Goal: Task Accomplishment & Management: Manage account settings

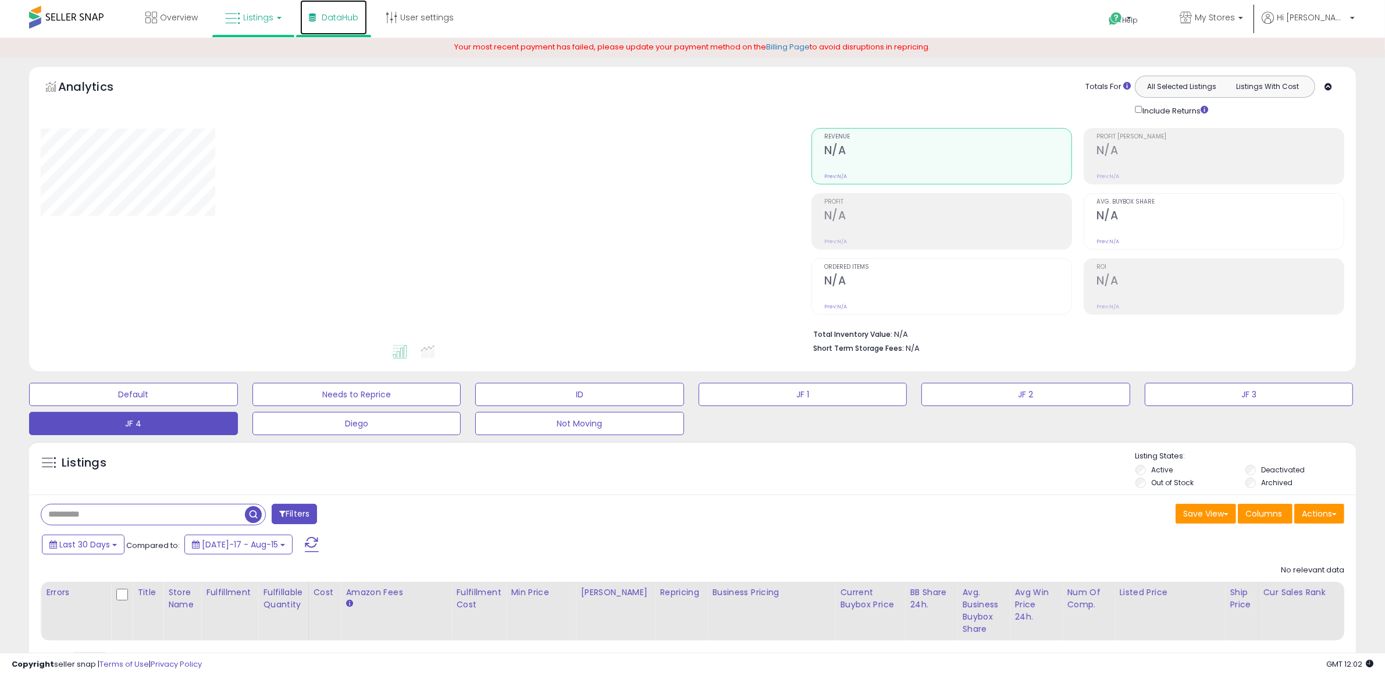
click at [300, 35] on link "DataHub" at bounding box center [333, 17] width 67 height 35
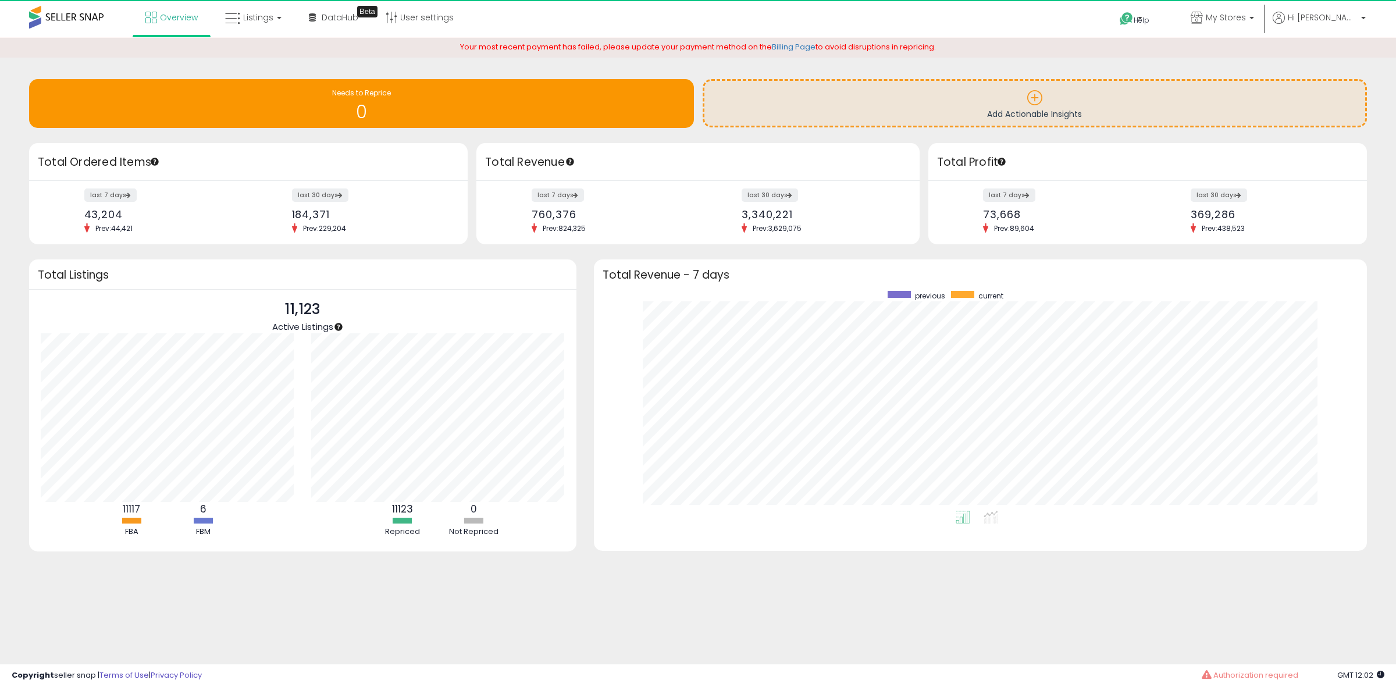
scroll to position [220, 751]
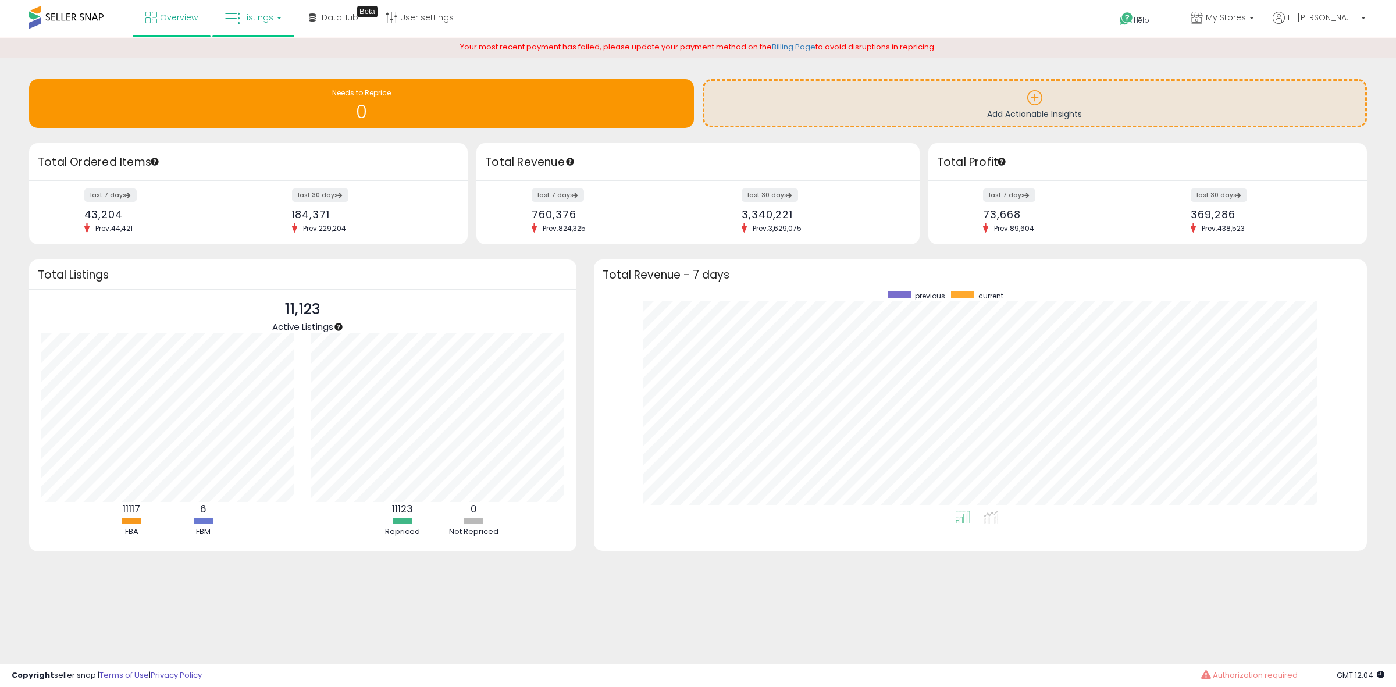
click at [236, 8] on link "Listings" at bounding box center [253, 17] width 74 height 35
click at [255, 63] on icon at bounding box center [262, 57] width 51 height 15
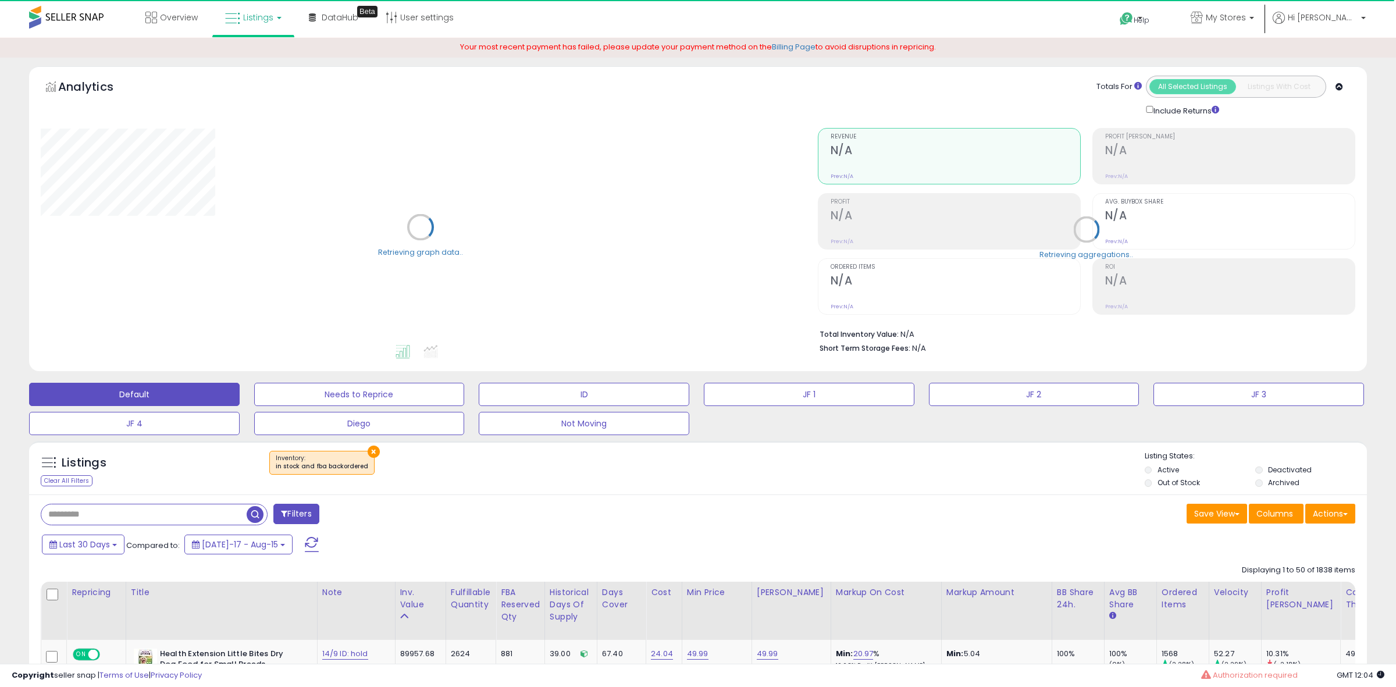
select select "**"
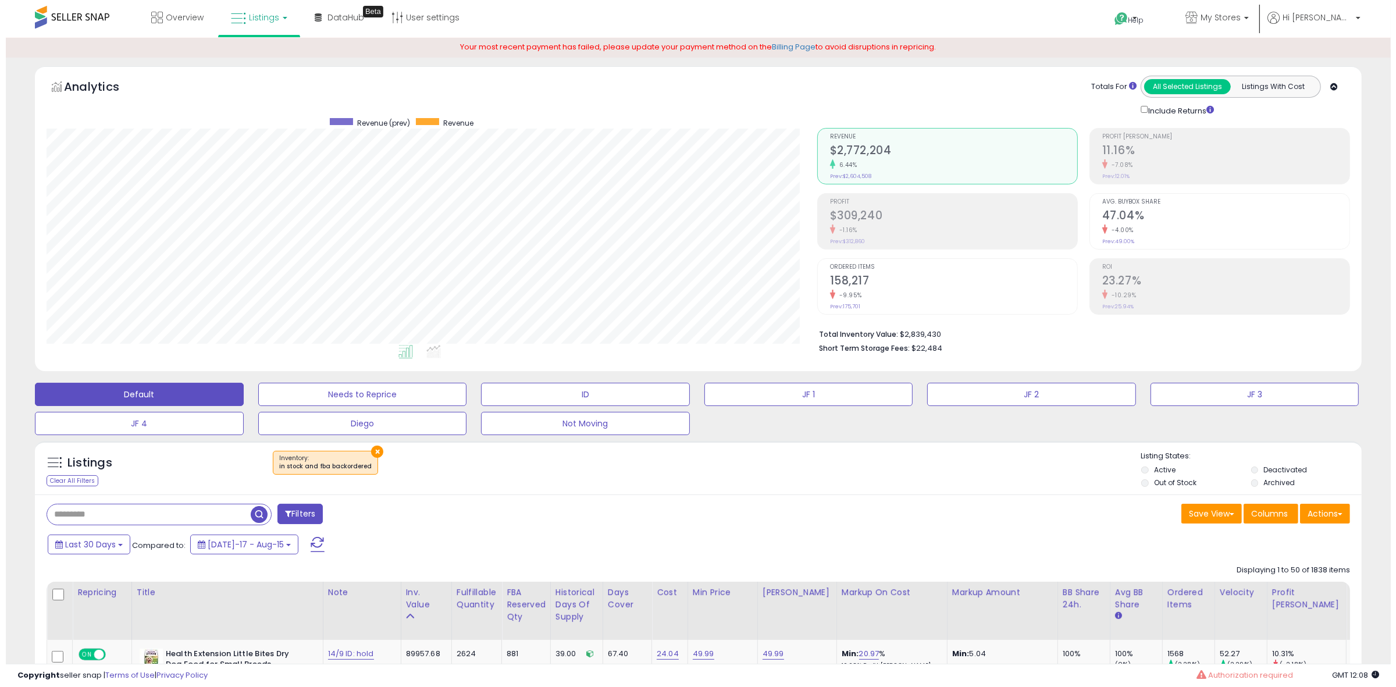
scroll to position [239, 771]
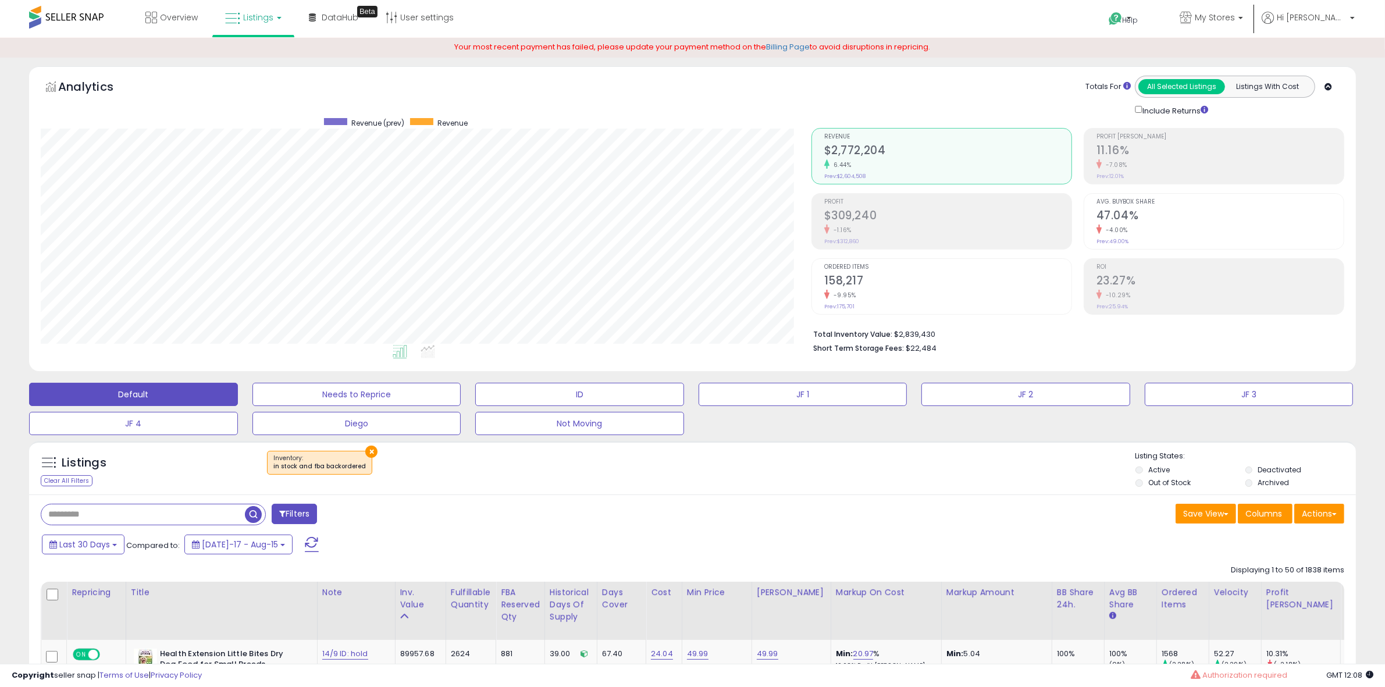
click at [117, 522] on input "text" at bounding box center [143, 514] width 204 height 20
paste input "**********"
type input "**********"
click at [368, 454] on button "×" at bounding box center [371, 452] width 12 height 12
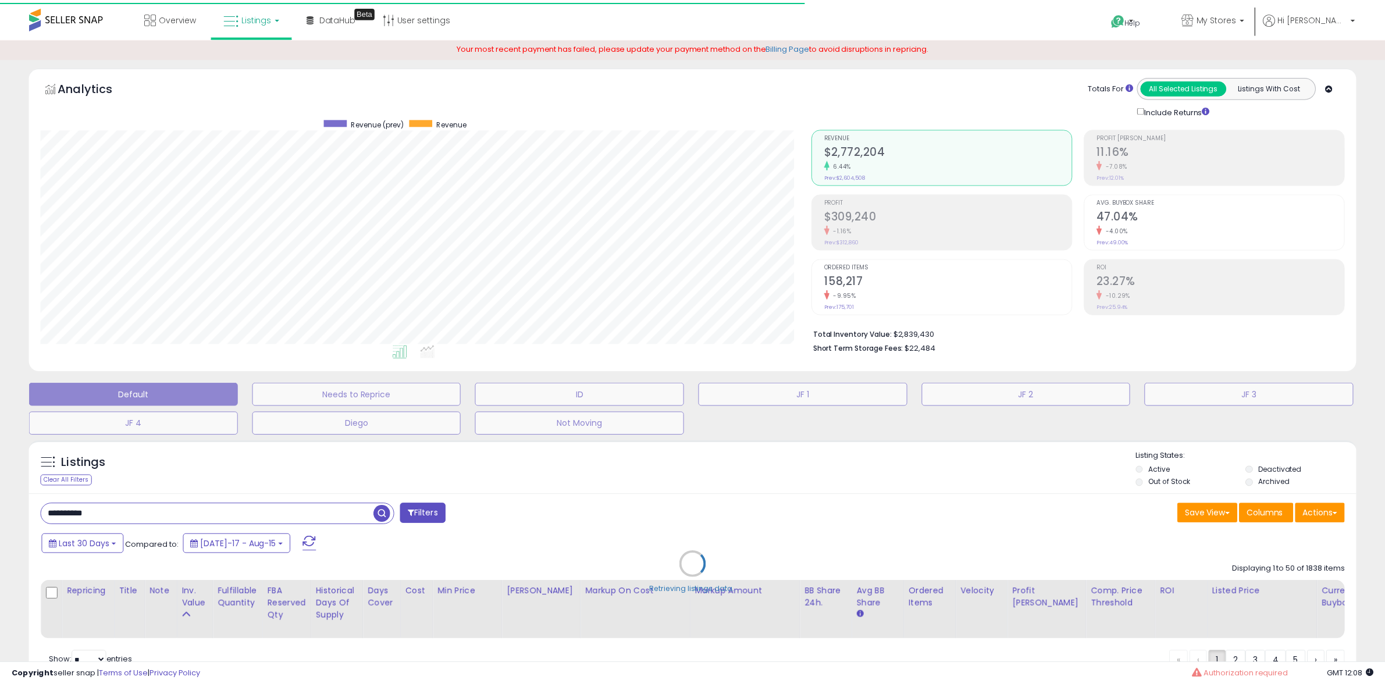
scroll to position [581611, 581078]
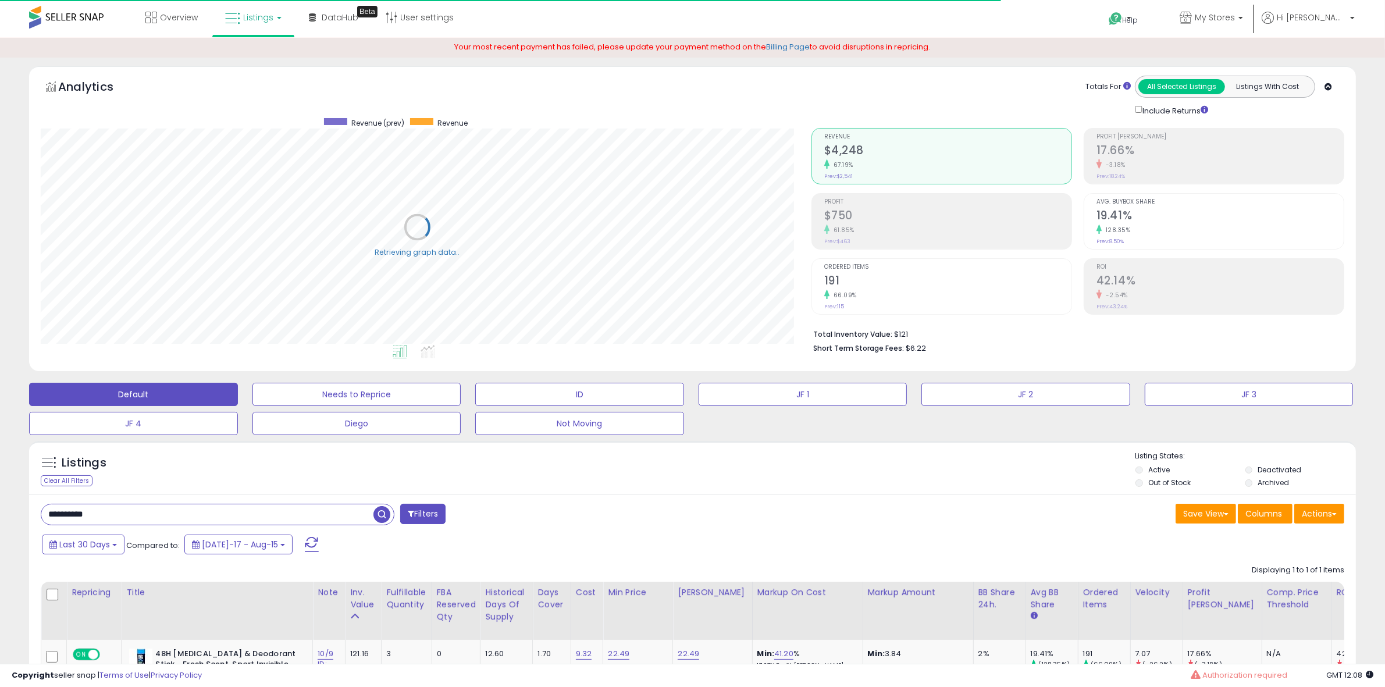
click at [216, 521] on input "**********" at bounding box center [207, 514] width 332 height 20
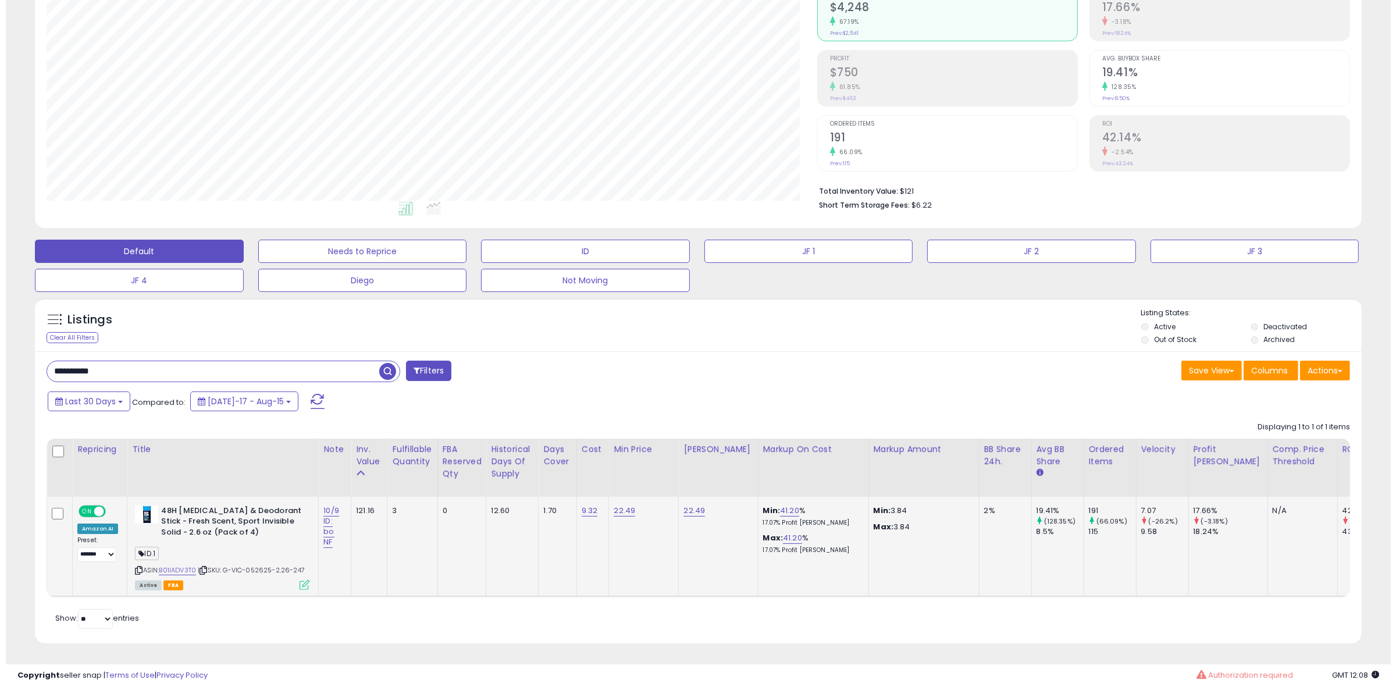
scroll to position [239, 771]
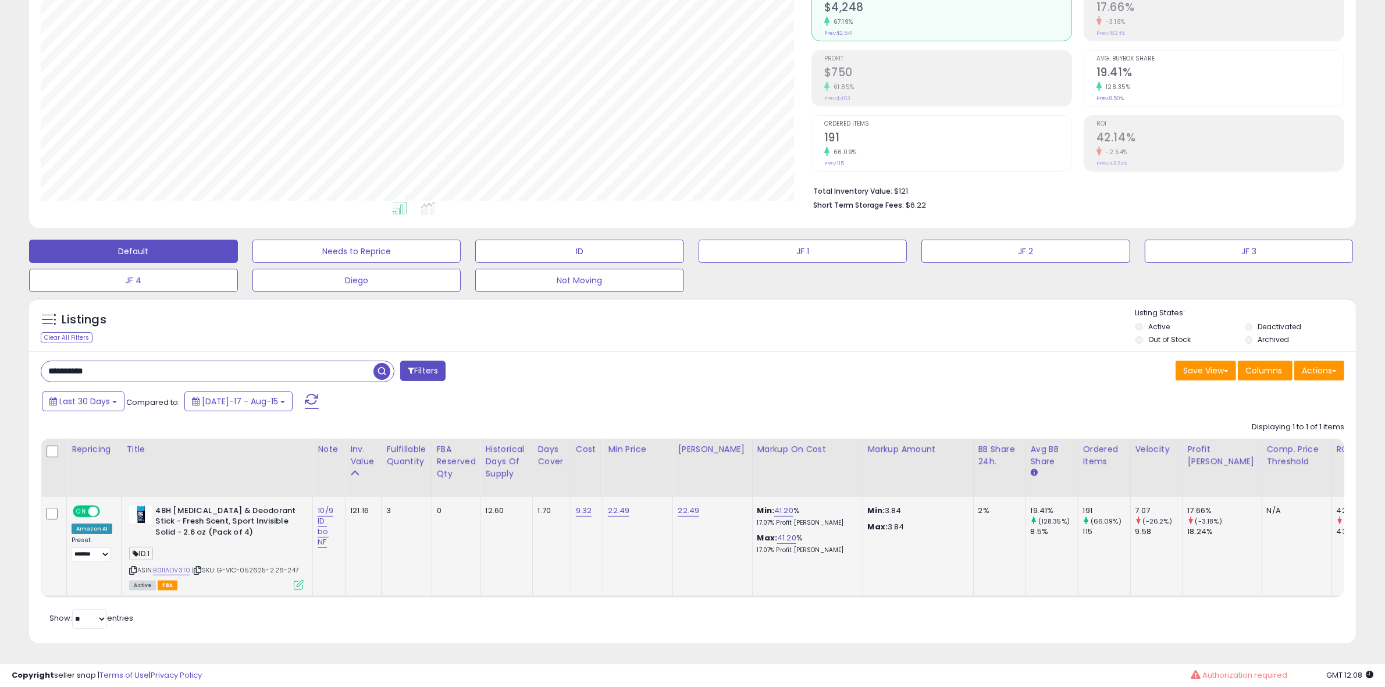
click at [301, 580] on icon at bounding box center [299, 585] width 10 height 10
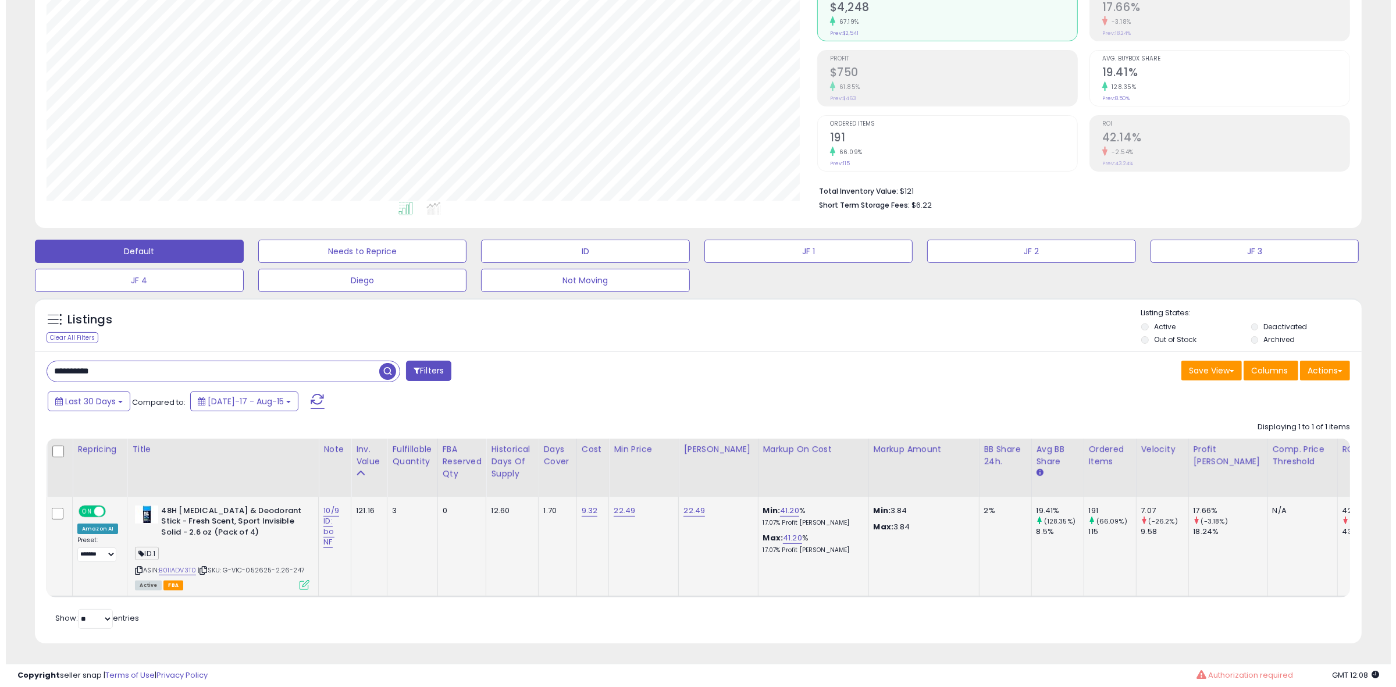
scroll to position [239, 777]
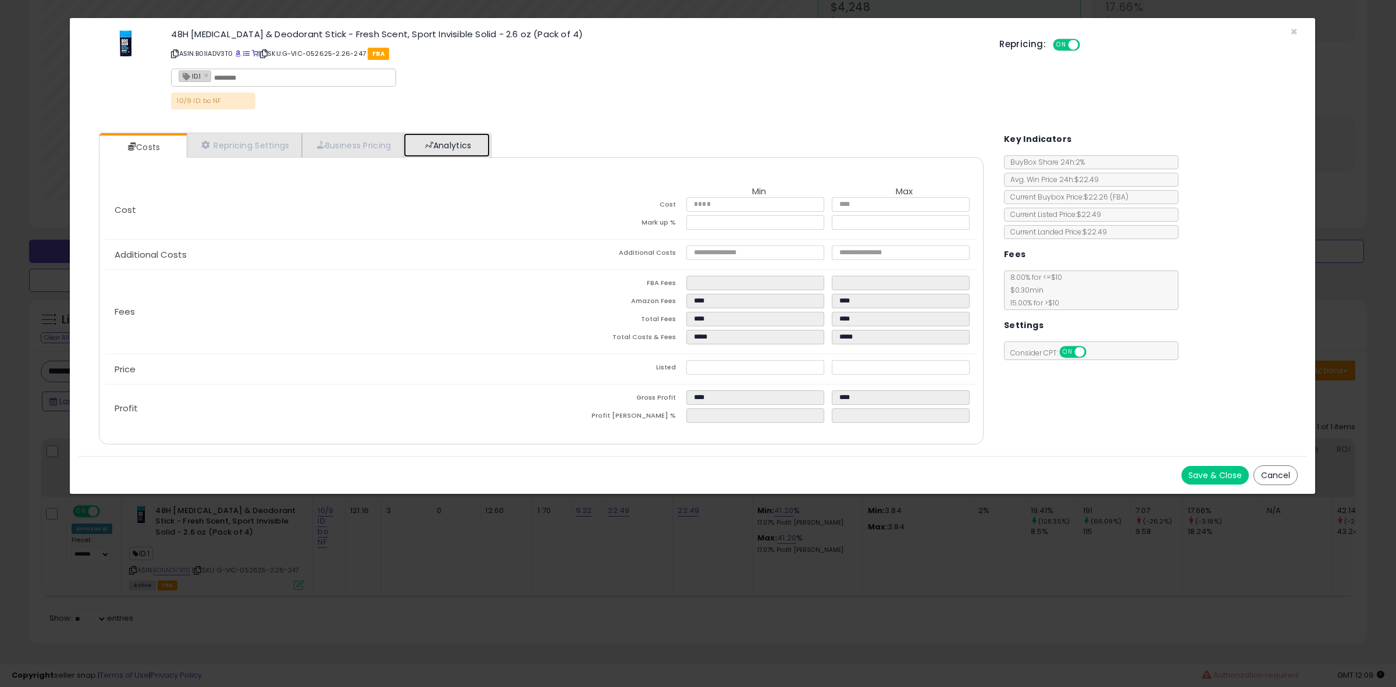
click at [438, 140] on link "Analytics" at bounding box center [447, 145] width 86 height 24
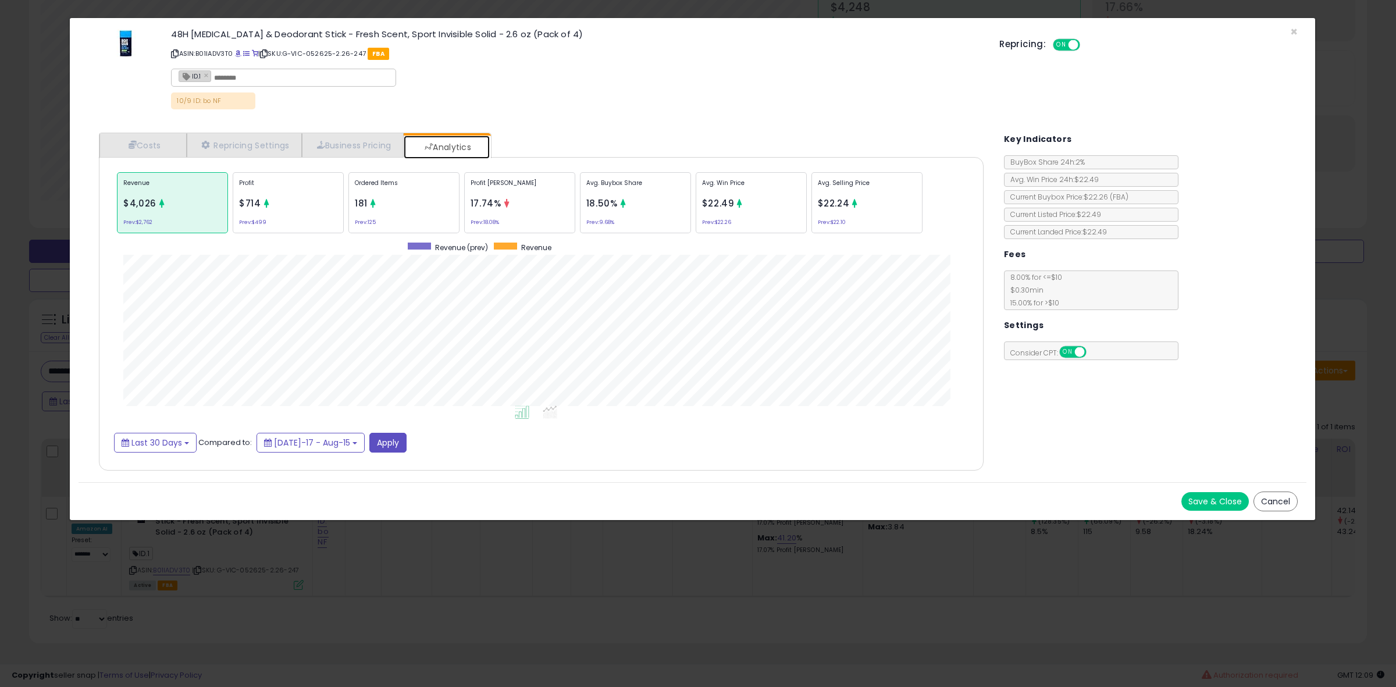
scroll to position [358, 908]
click at [866, 186] on p "Avg. Selling Price" at bounding box center [867, 187] width 98 height 17
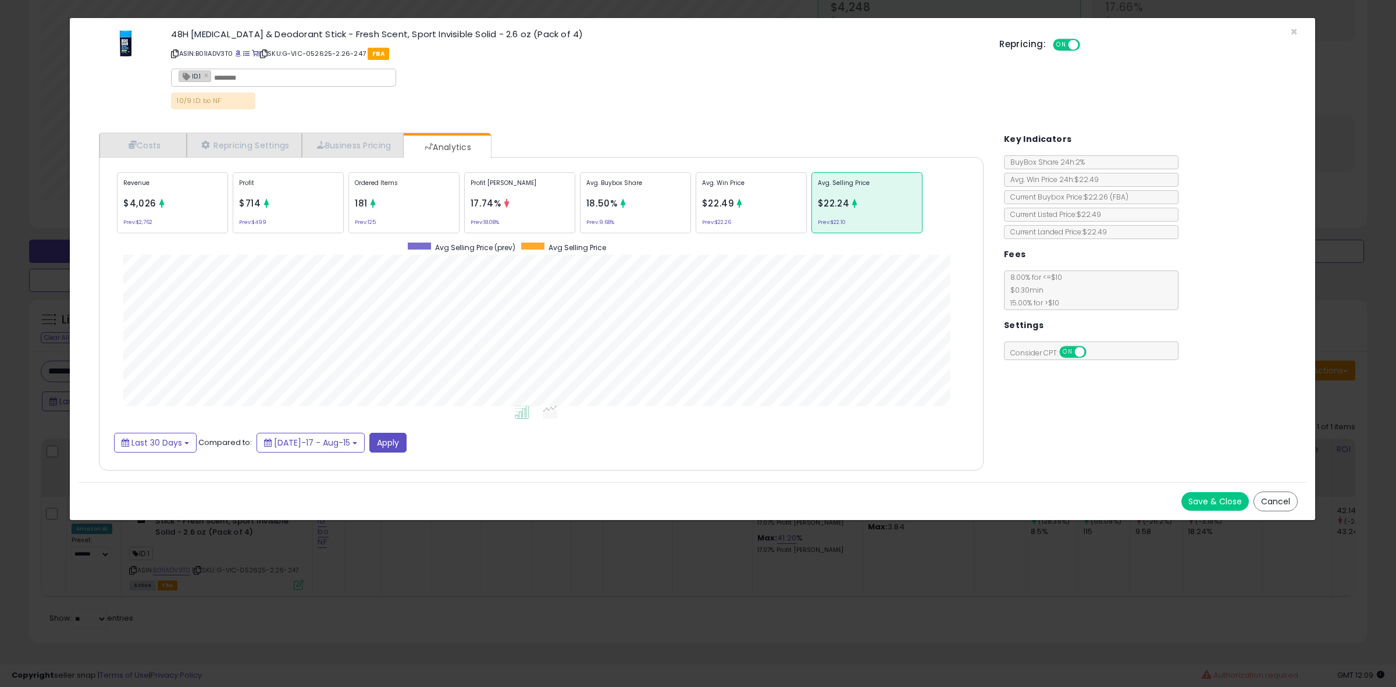
click at [263, 196] on p "Profit" at bounding box center [288, 187] width 98 height 17
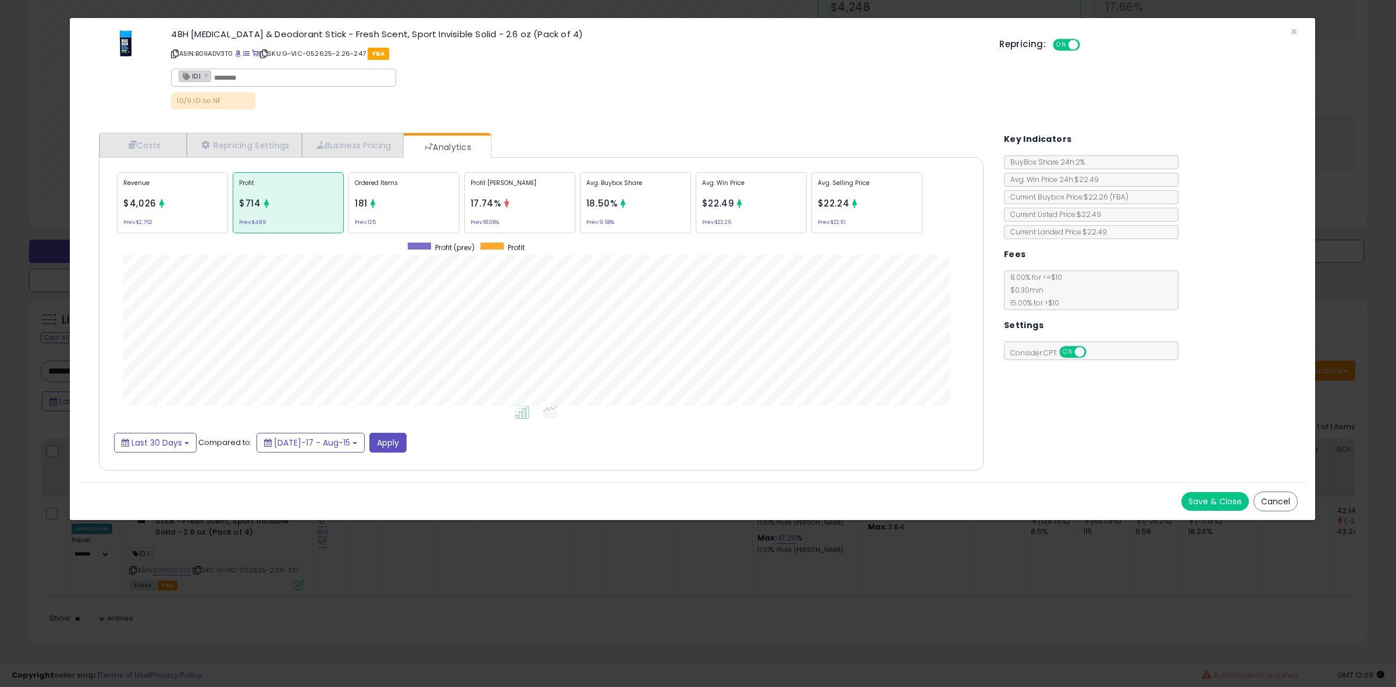
click at [16, 316] on div "× Close 48H [MEDICAL_DATA] & Deodorant Stick - Fresh Scent, Sport Invisible Sol…" at bounding box center [698, 343] width 1396 height 687
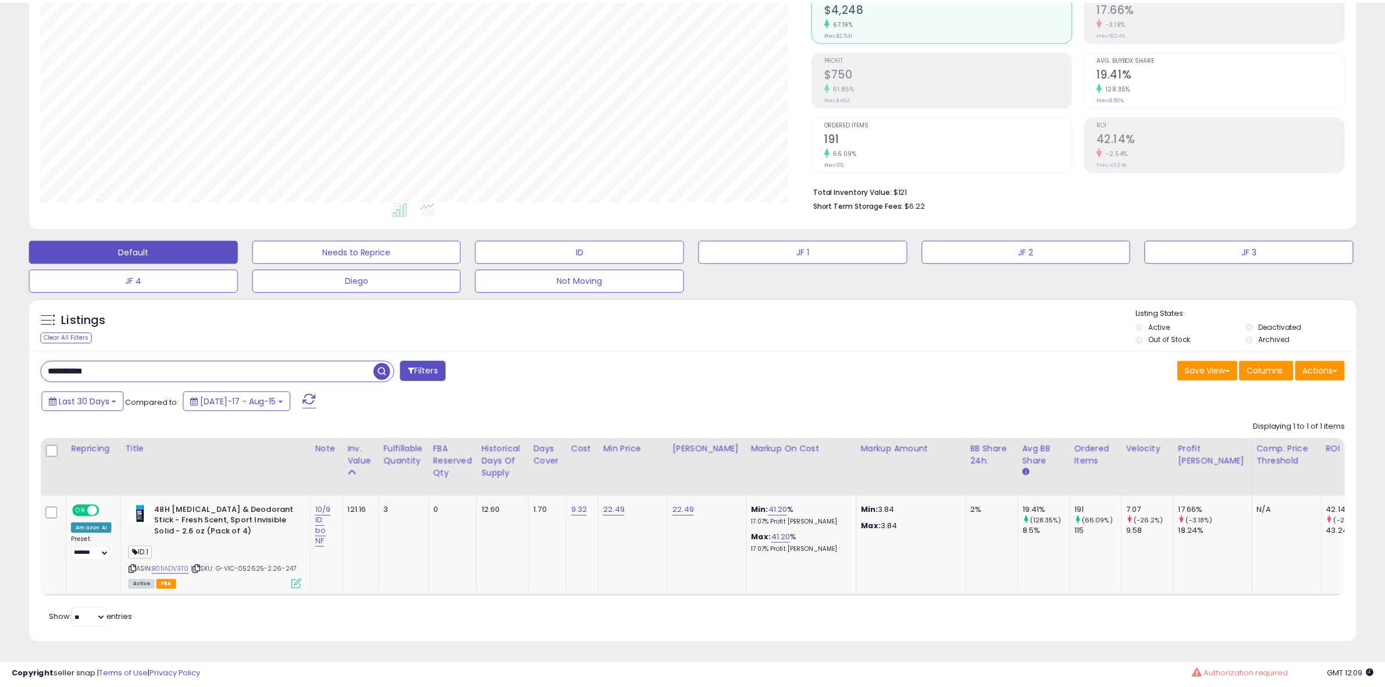
scroll to position [581611, 581078]
